Goal: Transaction & Acquisition: Purchase product/service

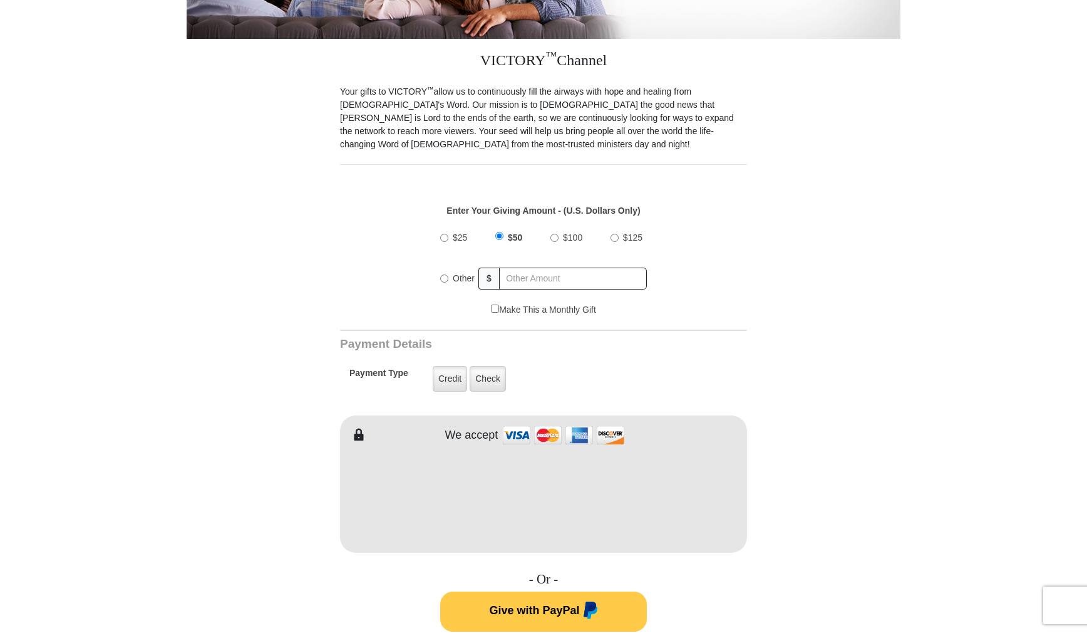
scroll to position [309, 0]
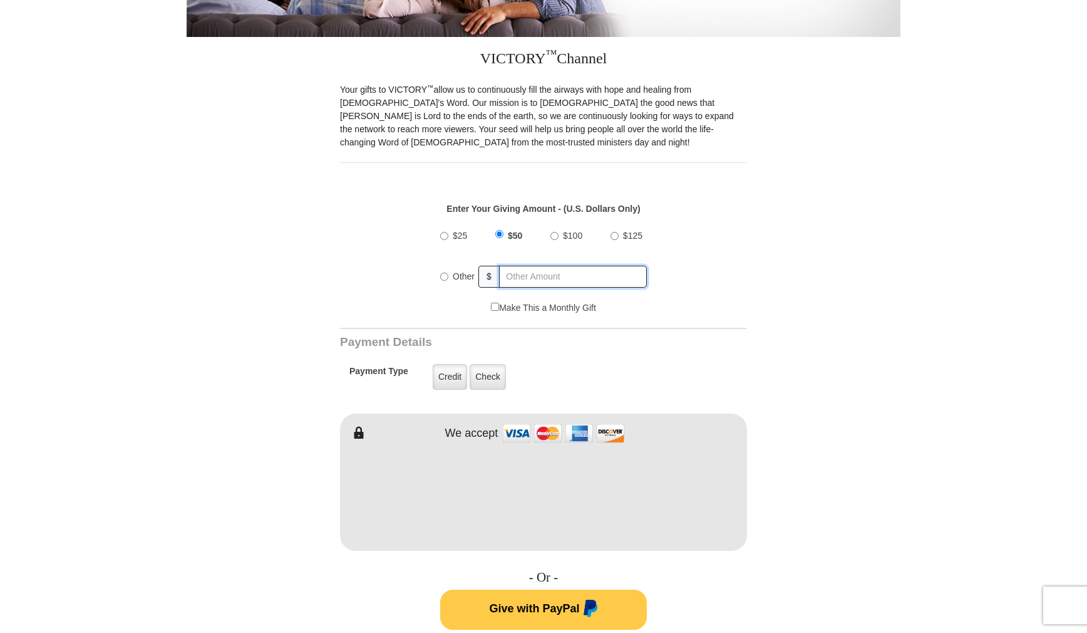
radio input "true"
click at [553, 274] on input "text" at bounding box center [573, 277] width 147 height 22
type input "42"
click at [706, 283] on div "$25 $50 $100 $125 Other $ 42" at bounding box center [544, 260] width 394 height 81
click at [454, 381] on label "Credit" at bounding box center [450, 377] width 34 height 26
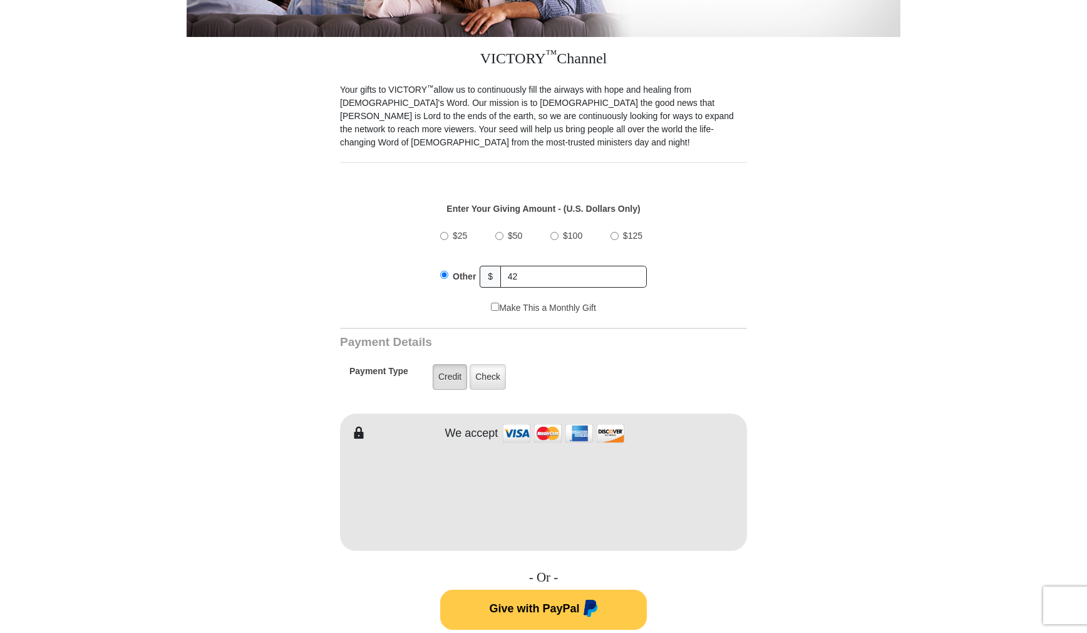
click at [0, 0] on input "Credit" at bounding box center [0, 0] width 0 height 0
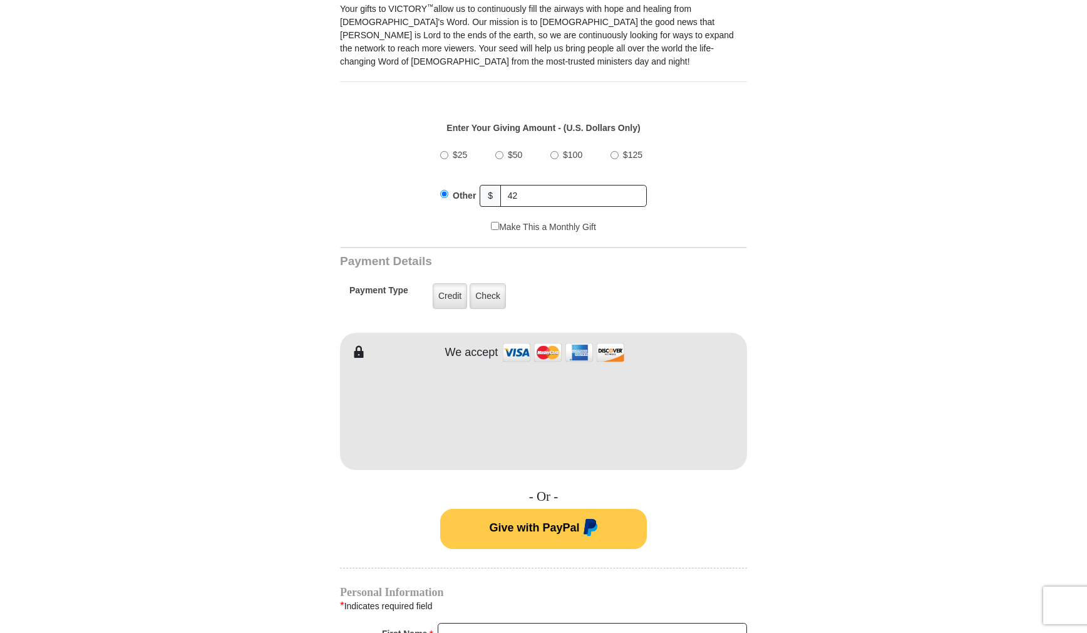
scroll to position [391, 0]
type input "[PERSON_NAME]"
type input "Sobrien"
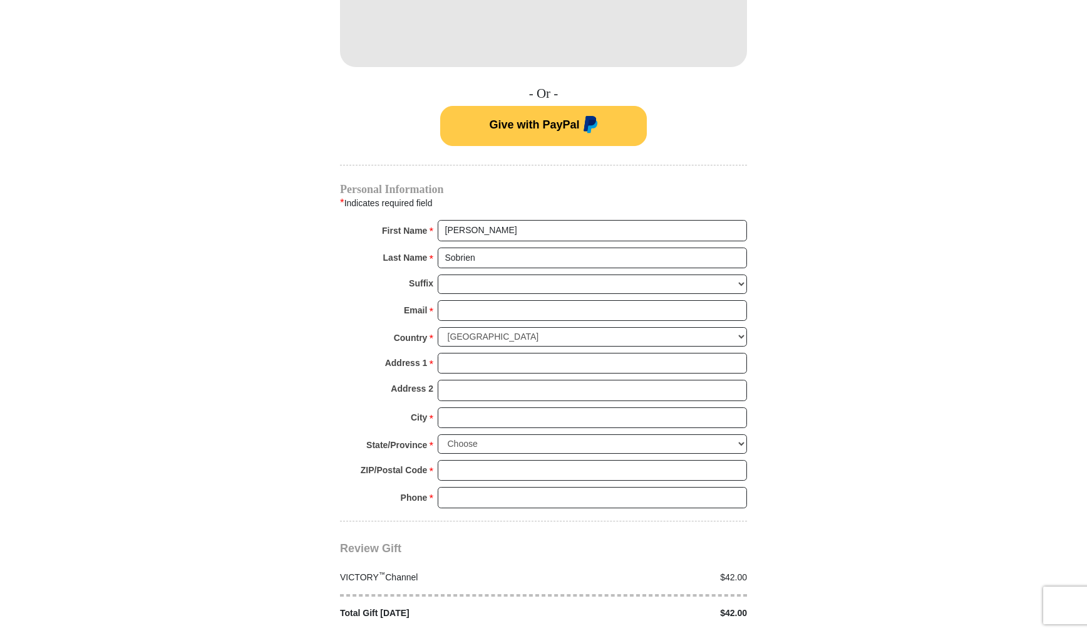
scroll to position [792, 0]
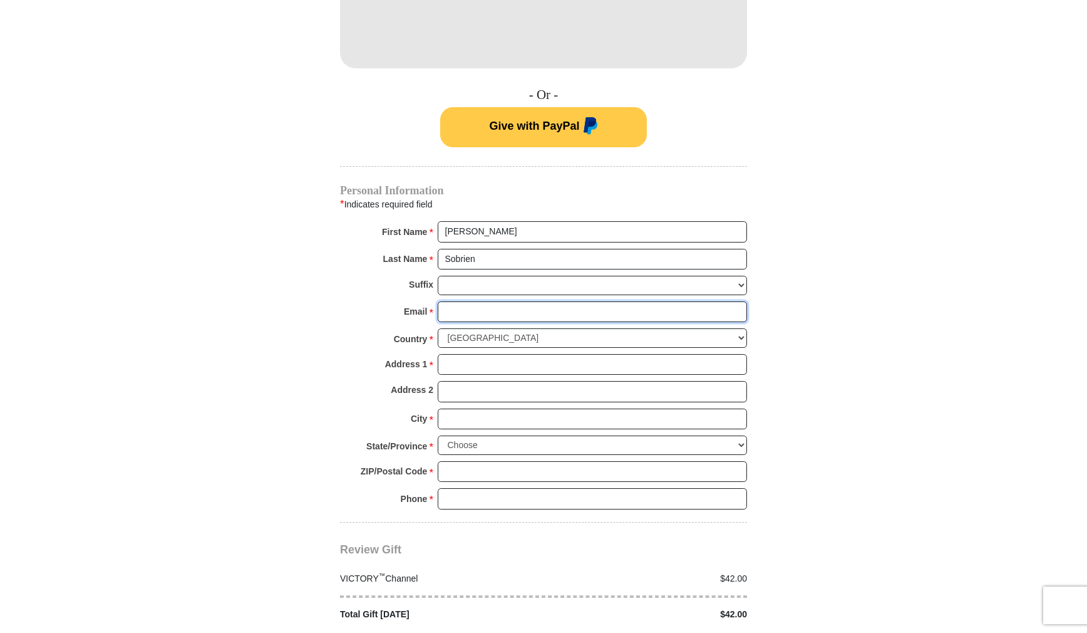
click at [488, 311] on input "Email *" at bounding box center [592, 311] width 309 height 21
type input "[EMAIL_ADDRESS][DOMAIN_NAME]"
type input "[STREET_ADDRESS]"
type input "[GEOGRAPHIC_DATA]"
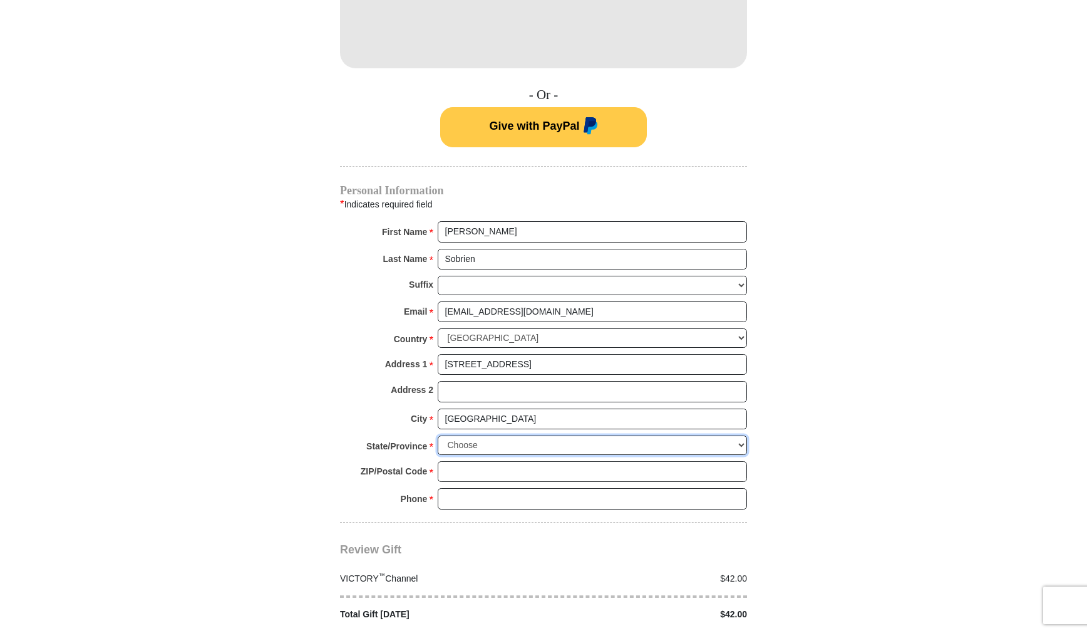
select select "CA"
type input "93308"
type input "6615736097"
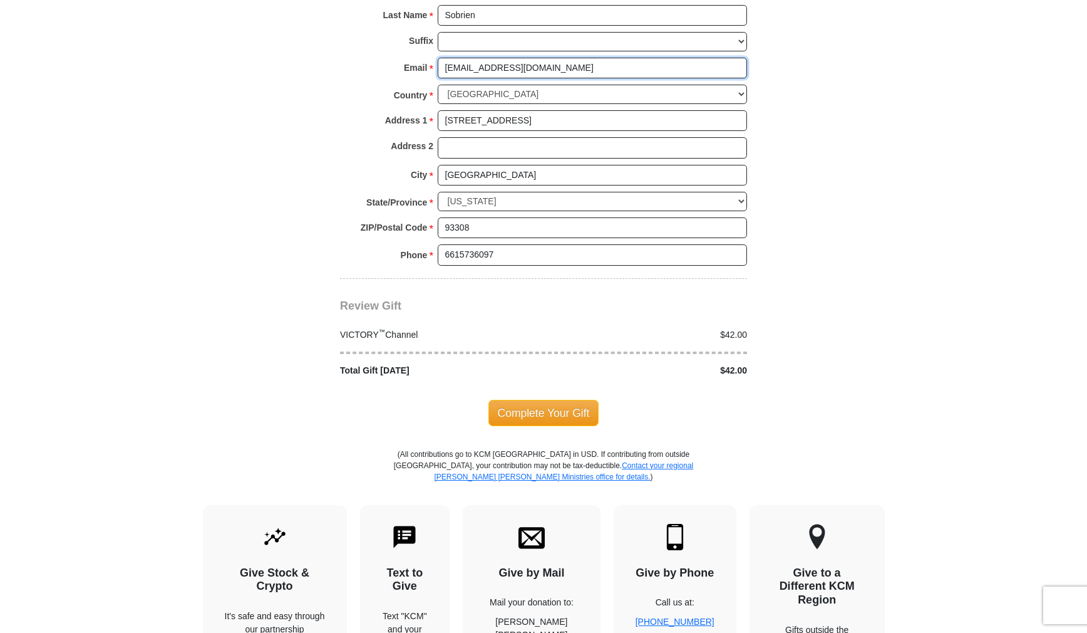
scroll to position [1033, 0]
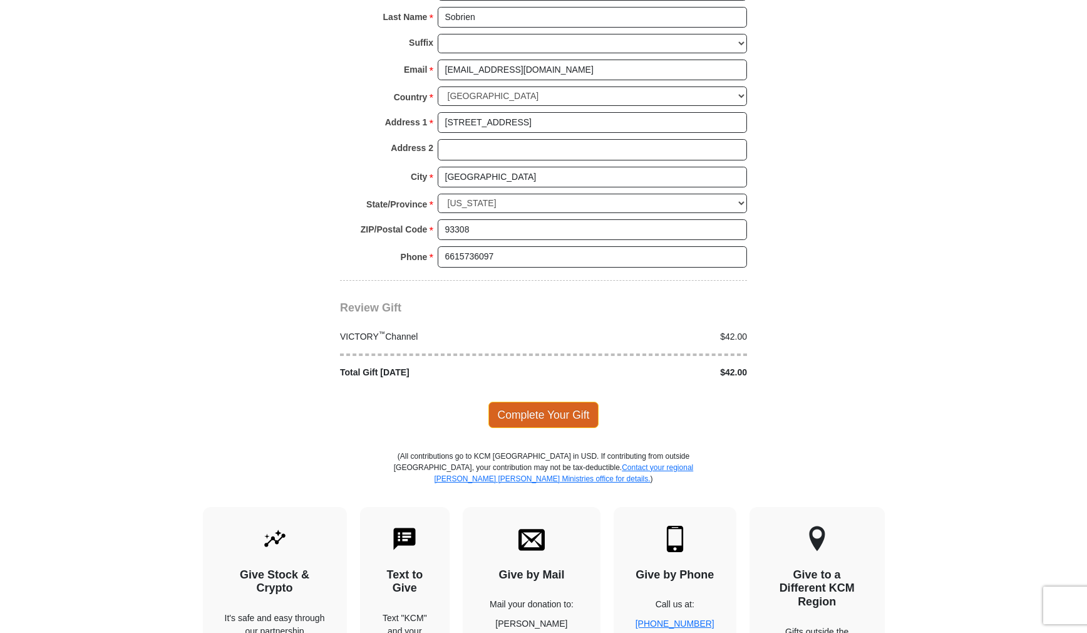
click at [563, 418] on span "Complete Your Gift" at bounding box center [543, 414] width 111 height 26
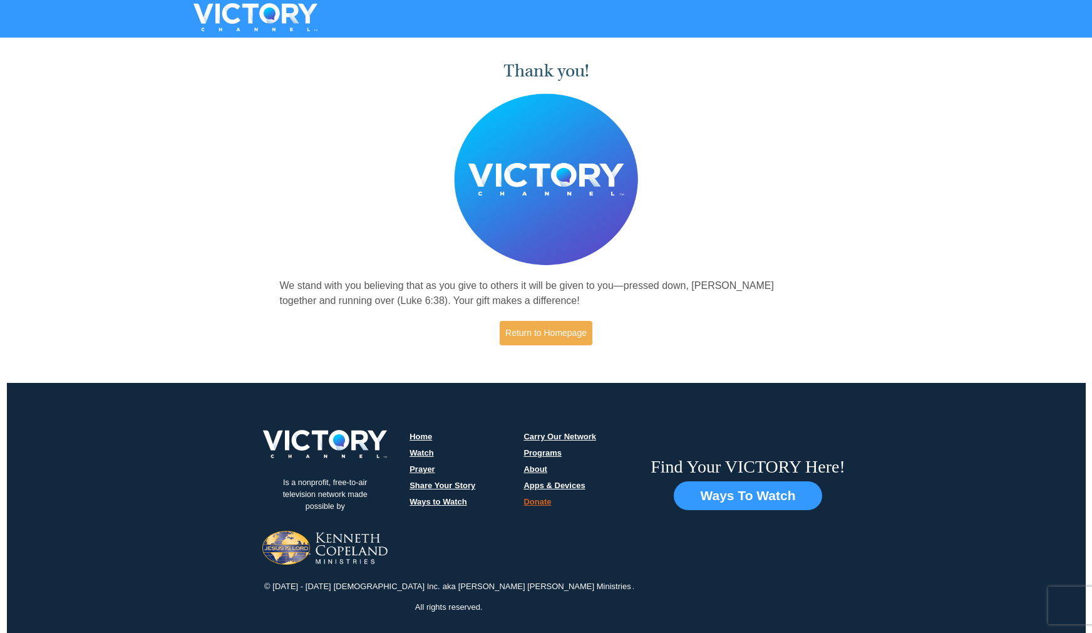
click at [805, 313] on div "Thank you! We stand with you believing that as you give to others it will be gi…" at bounding box center [546, 198] width 546 height 312
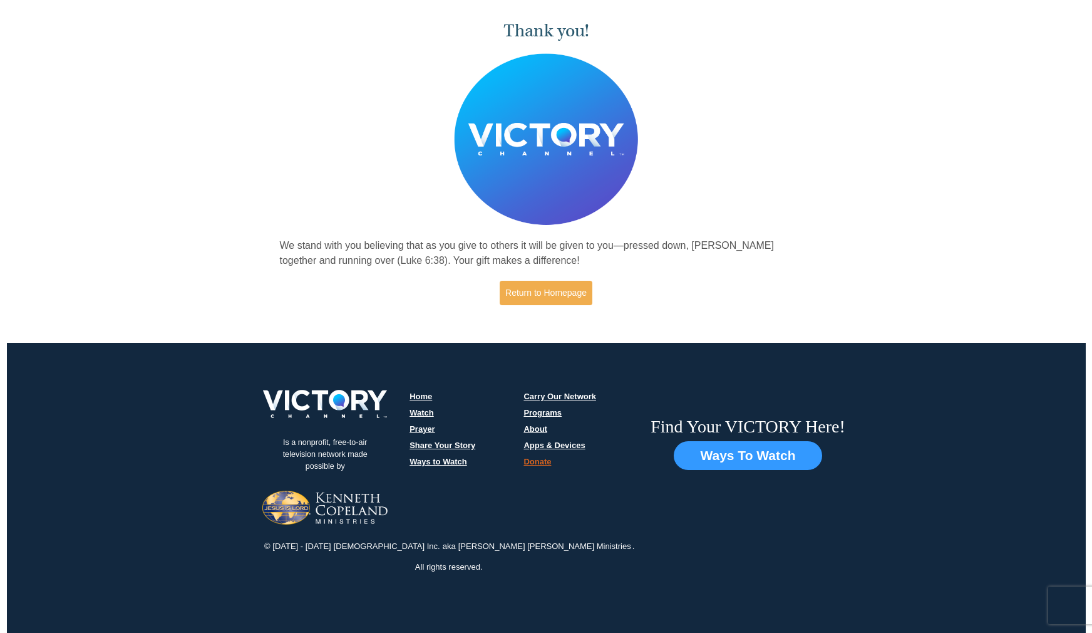
click at [966, 132] on div "Thank you! We stand with you believing that as you give to others it will be gi…" at bounding box center [546, 164] width 1092 height 325
